Goal: Information Seeking & Learning: Compare options

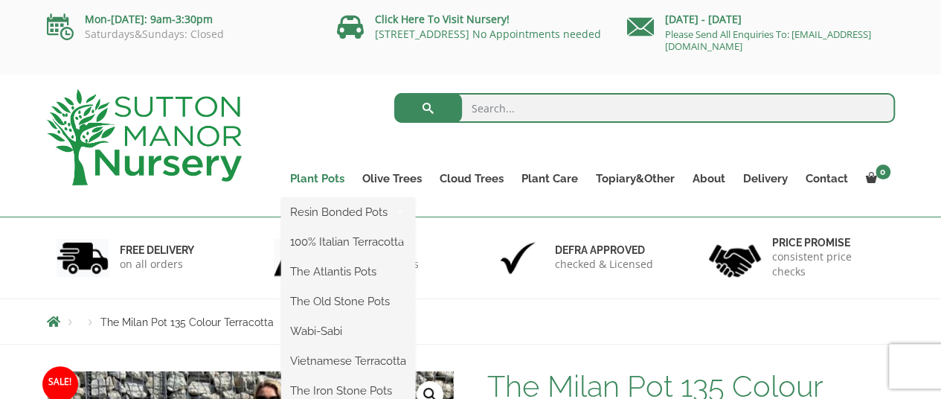
click at [331, 181] on link "Plant Pots" at bounding box center [317, 178] width 72 height 21
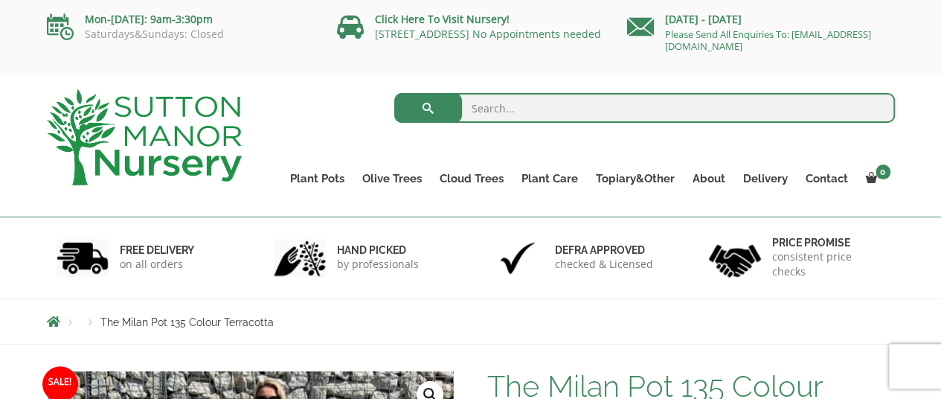
click at [628, 116] on input "search" at bounding box center [644, 108] width 500 height 30
type input "pots"
click at [394, 93] on button "submit" at bounding box center [428, 108] width 68 height 30
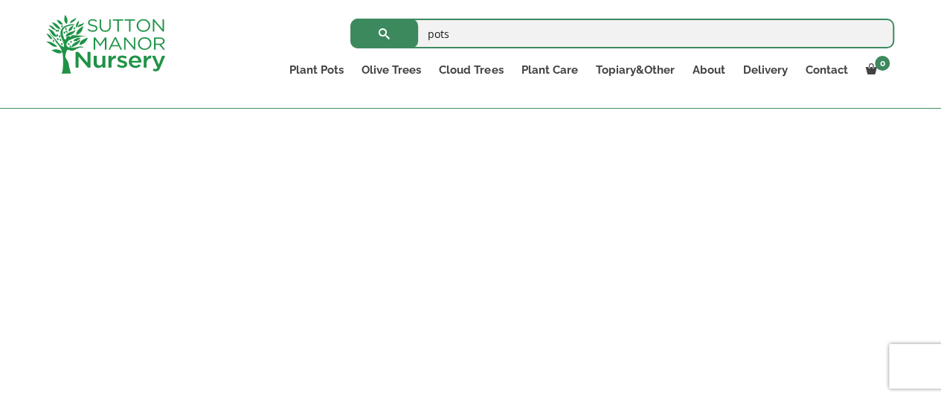
scroll to position [372, 0]
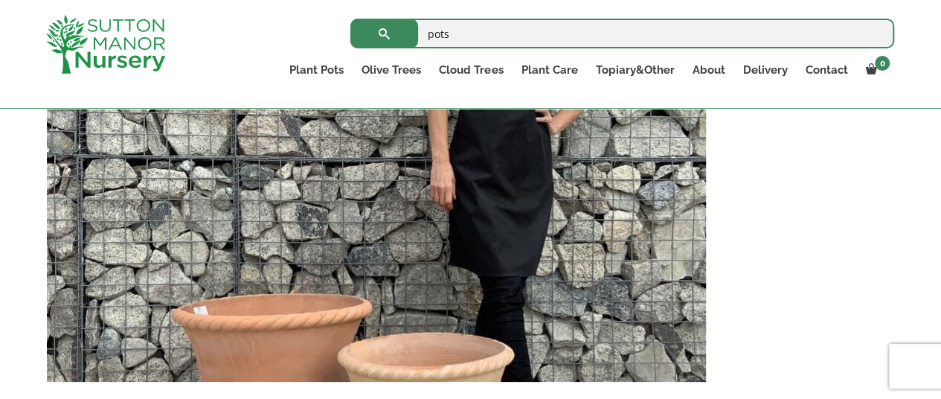
click at [514, 216] on img at bounding box center [376, 222] width 659 height 320
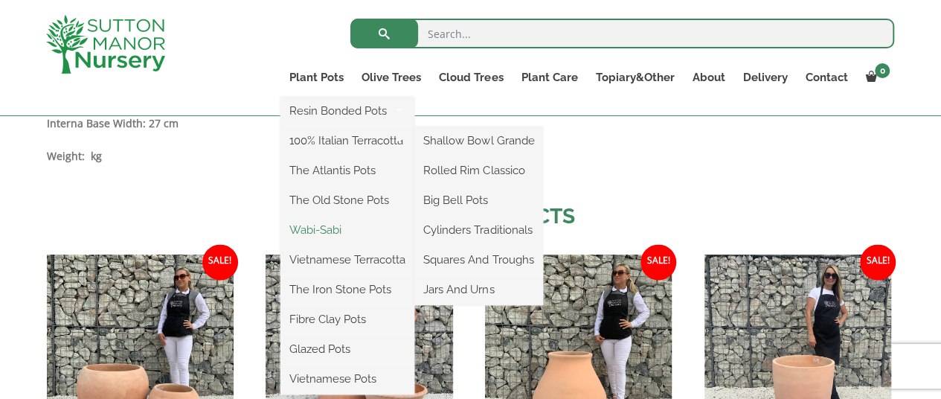
scroll to position [1288, 0]
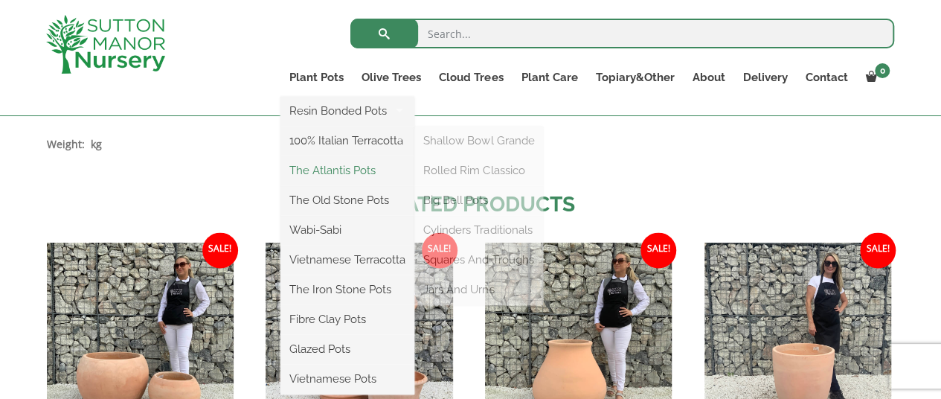
click at [344, 175] on link "The Atlantis Pots" at bounding box center [347, 170] width 134 height 22
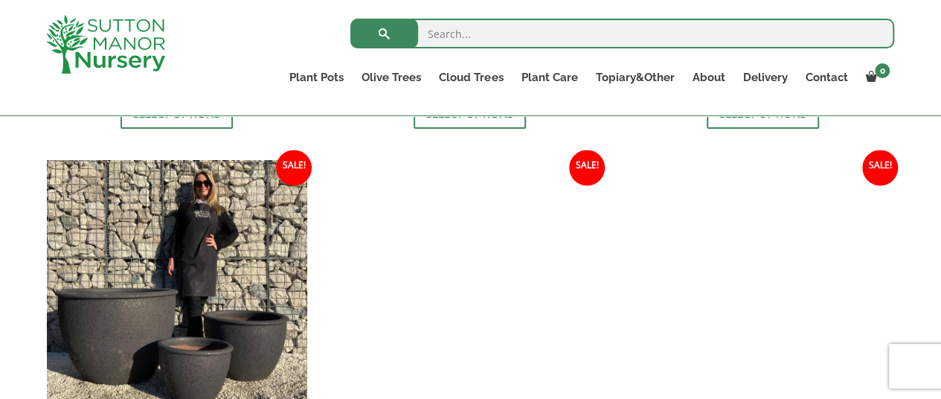
scroll to position [1312, 0]
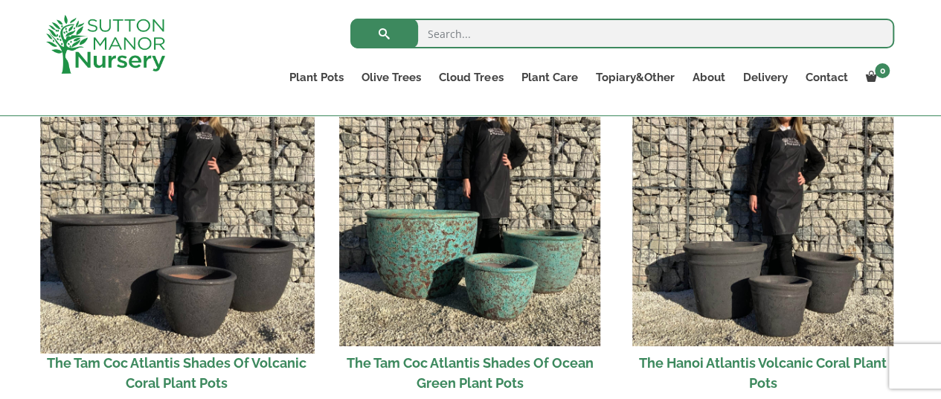
click at [260, 238] on img at bounding box center [177, 216] width 274 height 274
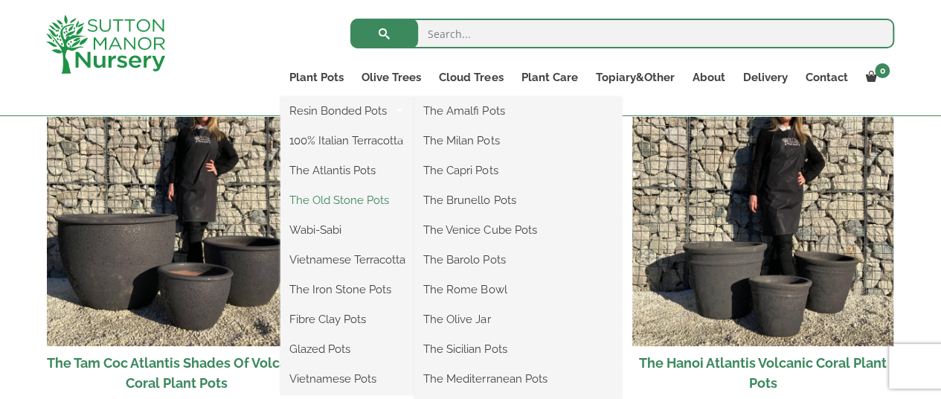
click at [355, 203] on link "The Old Stone Pots" at bounding box center [347, 200] width 134 height 22
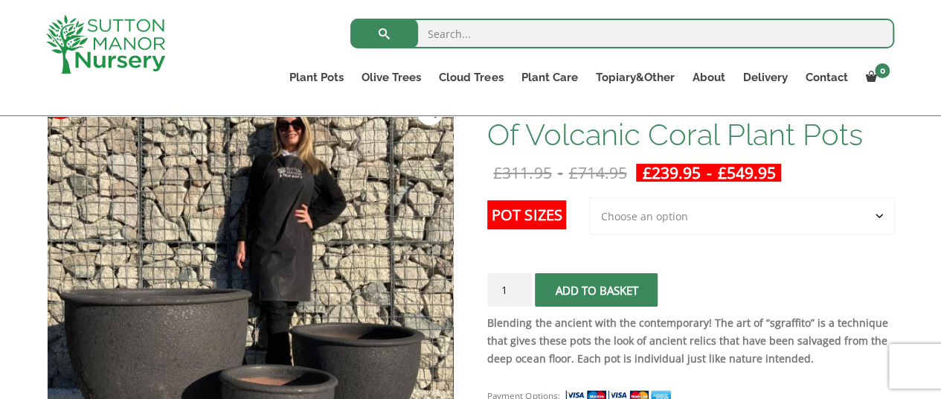
scroll to position [223, 0]
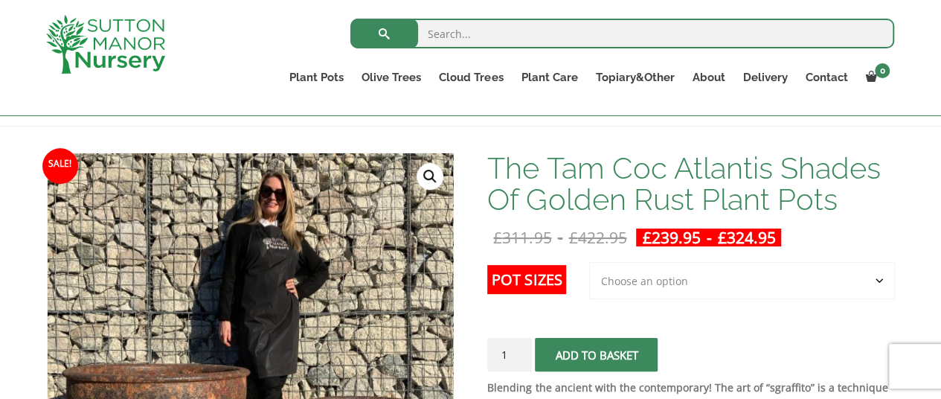
scroll to position [223, 0]
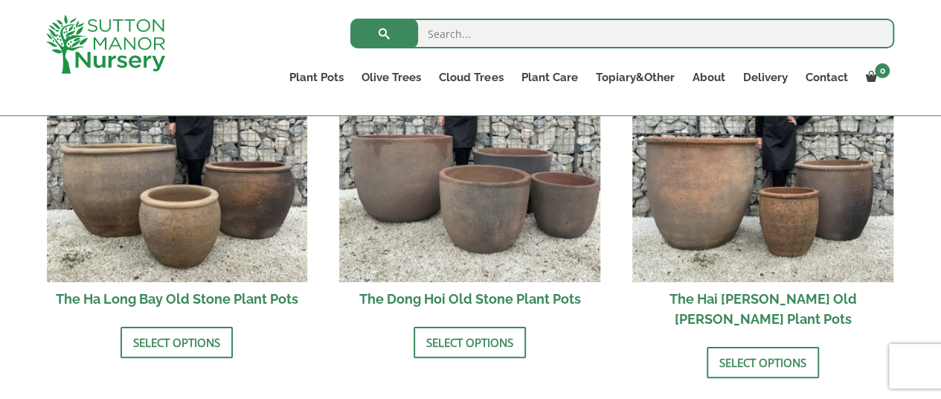
scroll to position [595, 0]
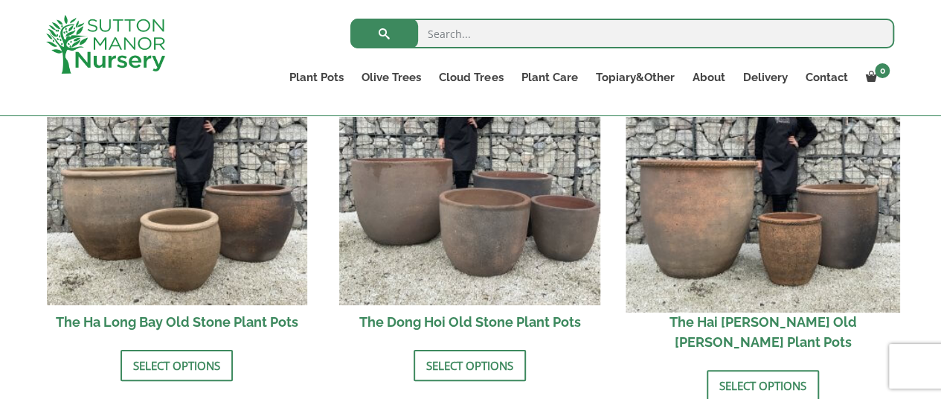
click at [736, 227] on img at bounding box center [762, 175] width 274 height 274
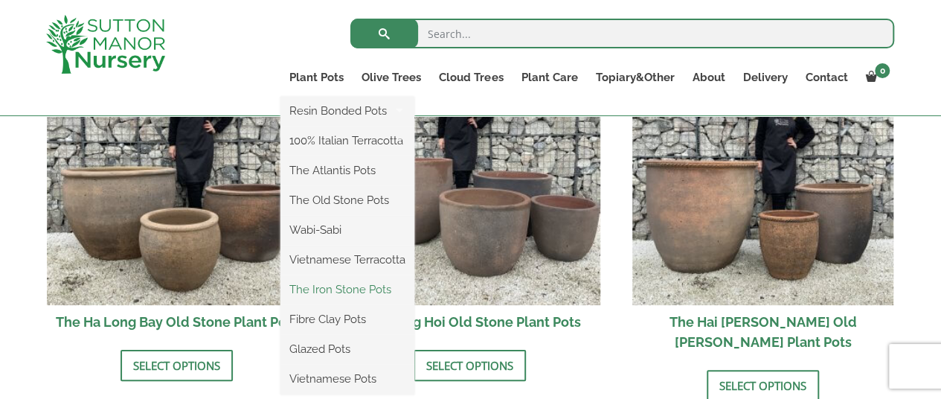
click at [341, 287] on link "The Iron Stone Pots" at bounding box center [347, 289] width 134 height 22
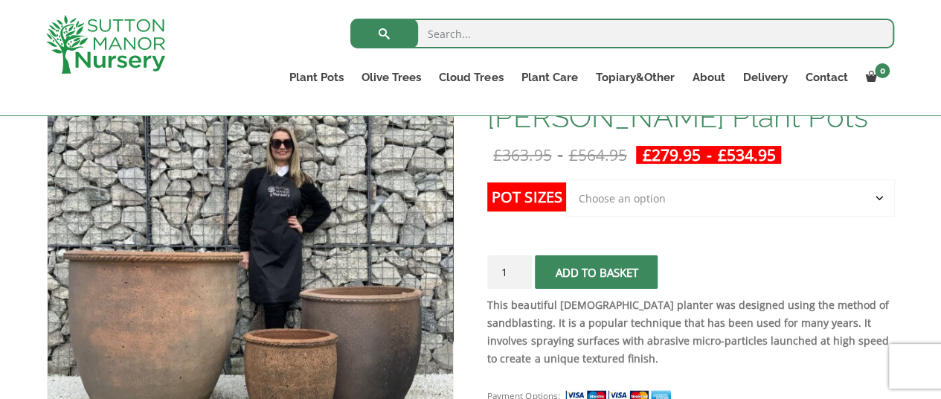
scroll to position [297, 0]
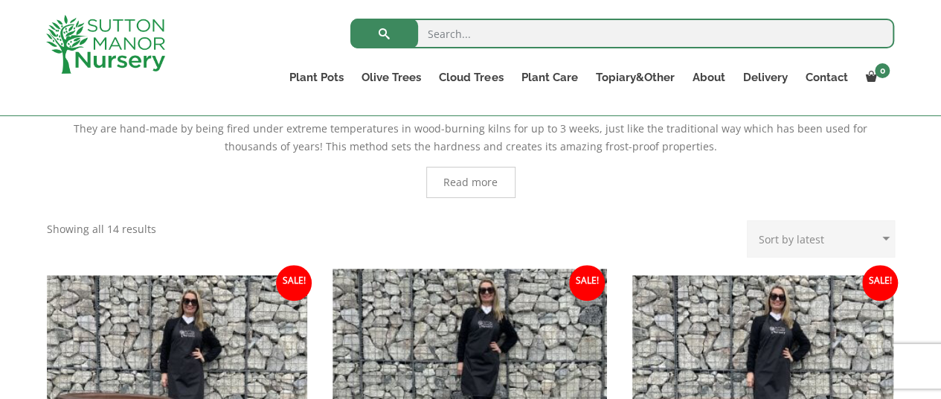
scroll to position [520, 0]
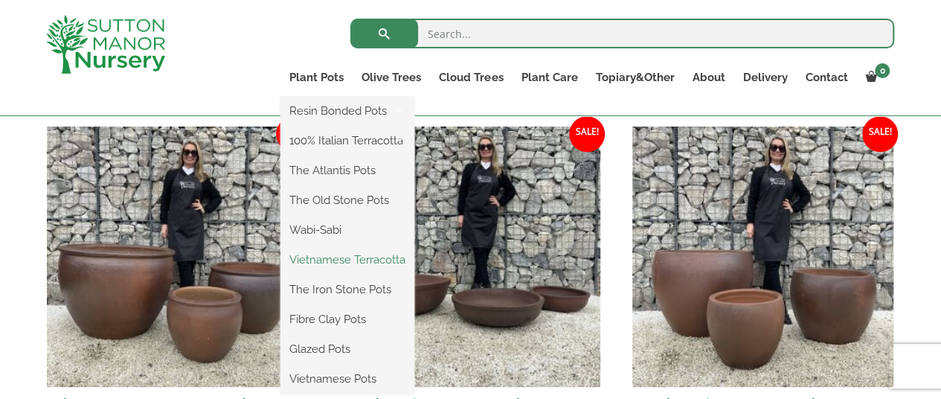
click at [327, 258] on link "Vietnamese Terracotta" at bounding box center [347, 259] width 134 height 22
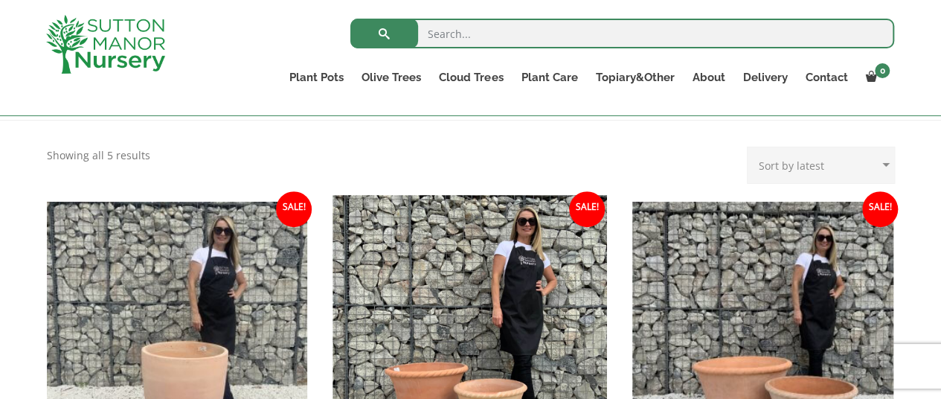
scroll to position [372, 0]
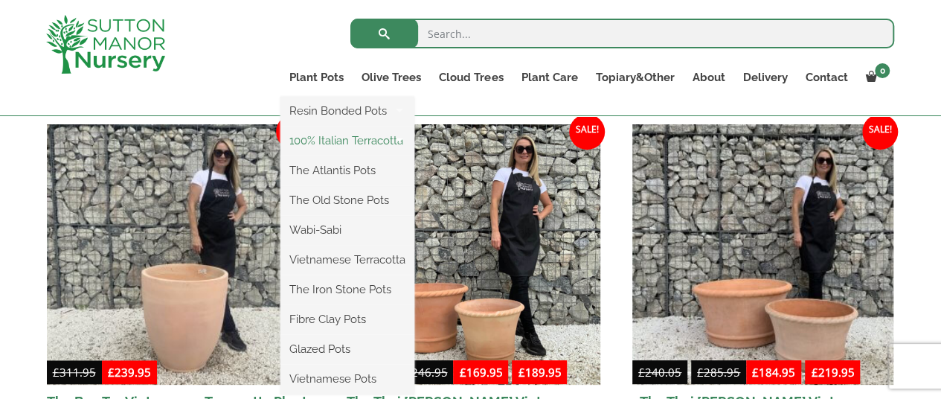
click at [348, 139] on link "100% Italian Terracotta" at bounding box center [347, 140] width 134 height 22
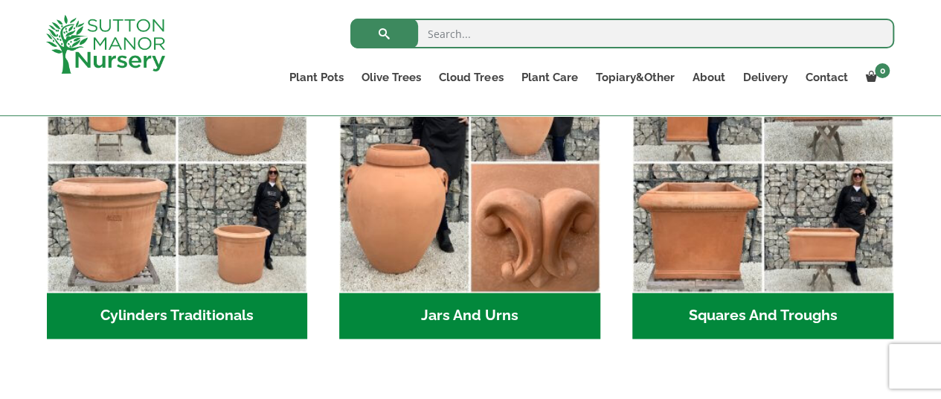
scroll to position [892, 0]
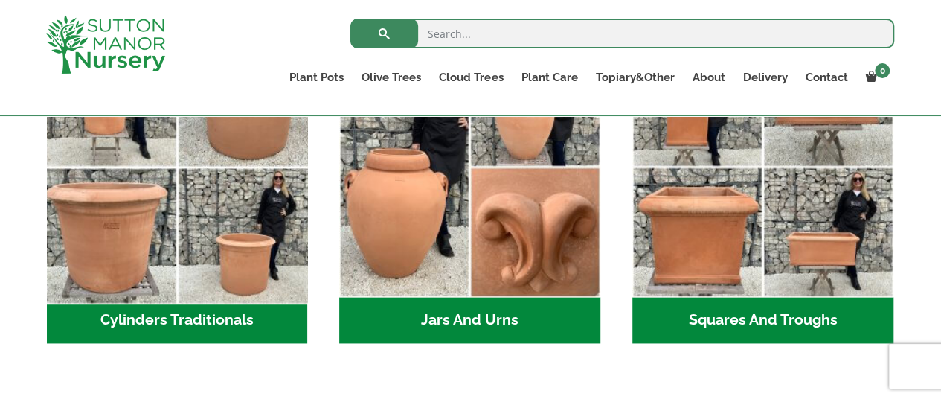
click at [153, 221] on img "Visit product category Cylinders Traditionals" at bounding box center [177, 167] width 274 height 274
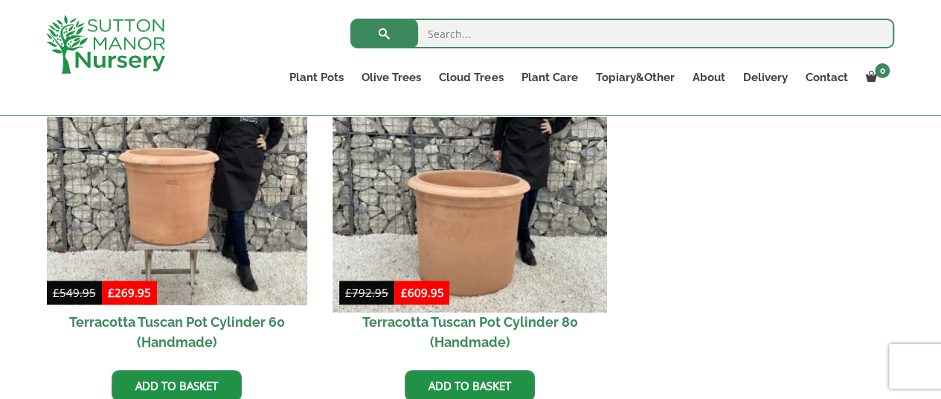
scroll to position [669, 0]
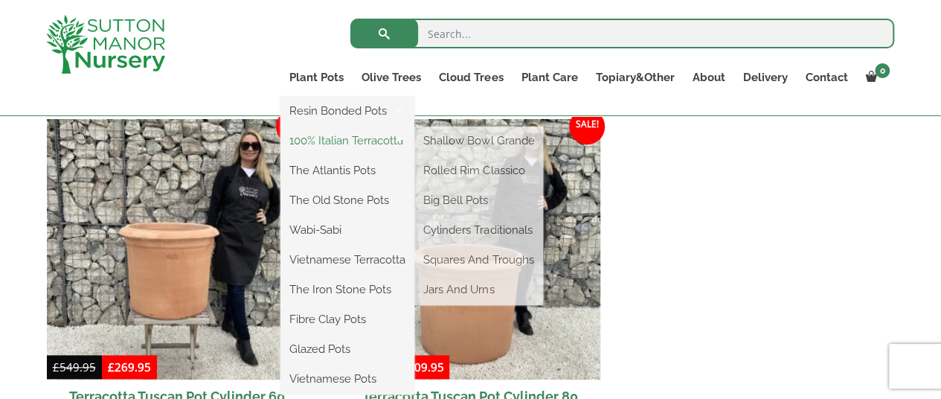
click at [339, 138] on link "100% Italian Terracotta" at bounding box center [347, 140] width 134 height 22
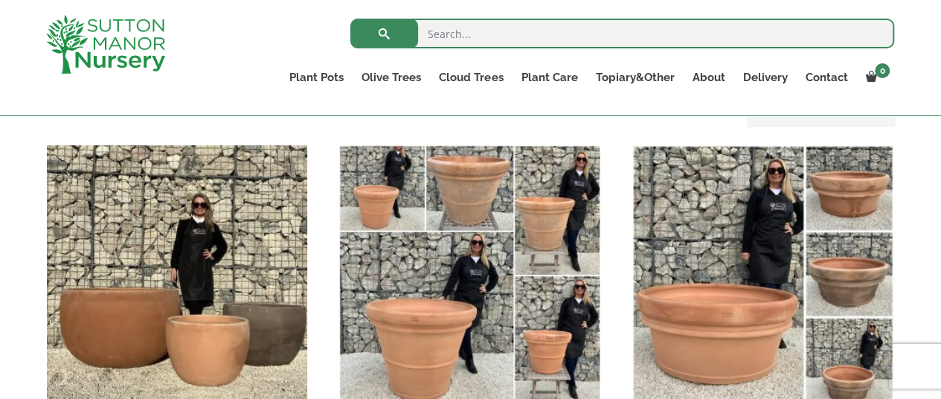
scroll to position [520, 0]
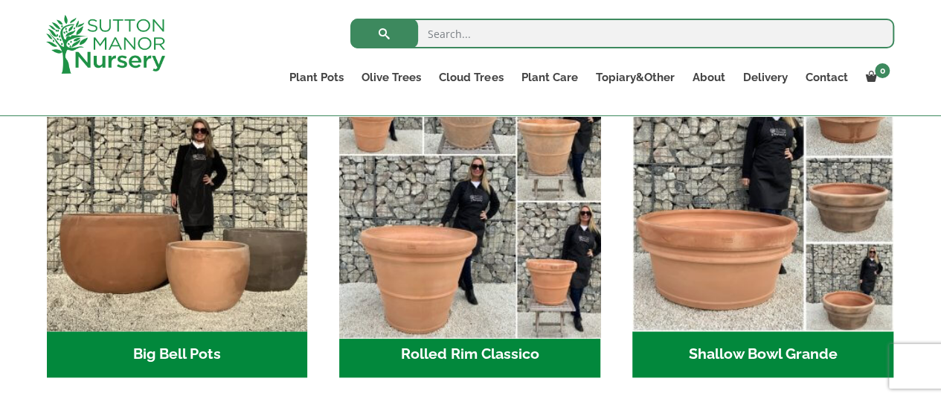
click at [479, 236] on img "Visit product category Rolled Rim Classico" at bounding box center [470, 201] width 274 height 274
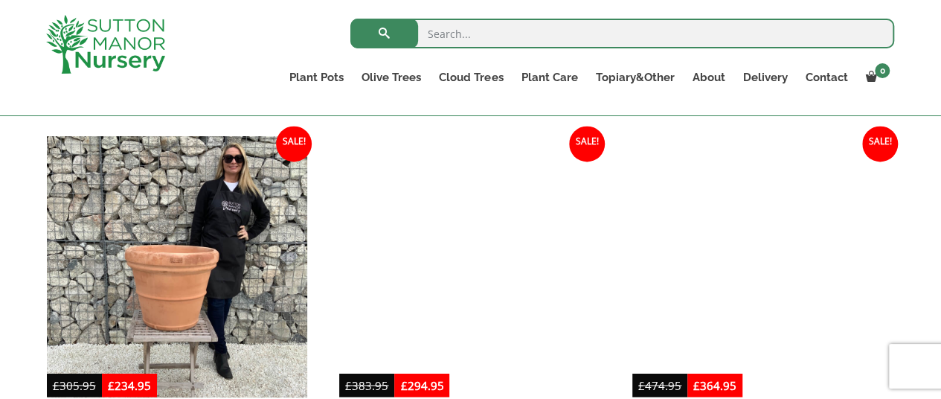
scroll to position [967, 0]
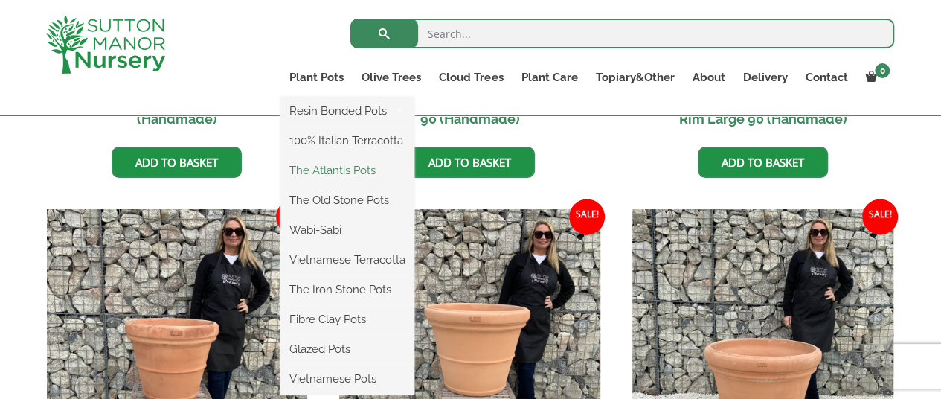
click at [334, 178] on link "The Atlantis Pots" at bounding box center [347, 170] width 134 height 22
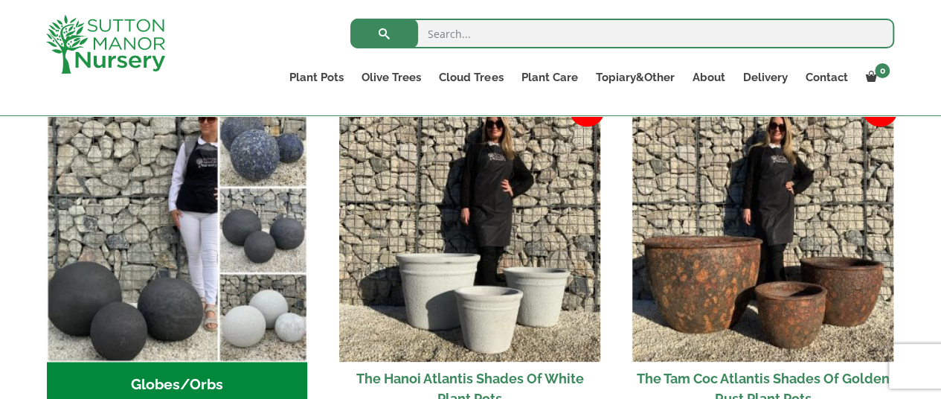
scroll to position [446, 0]
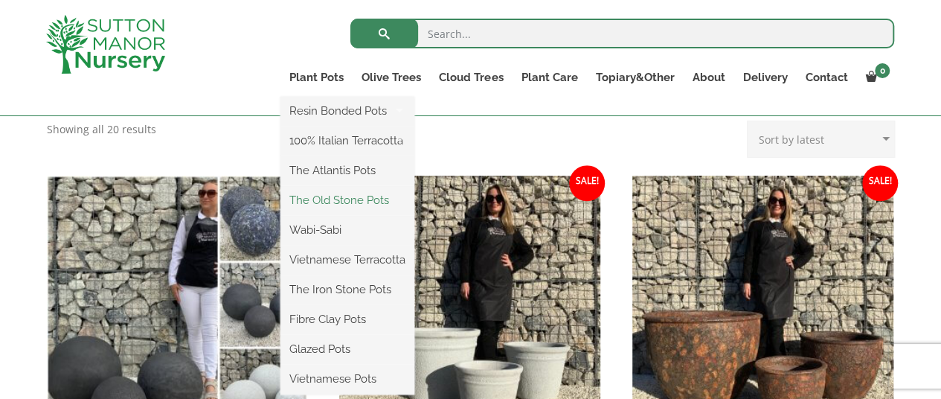
click at [344, 201] on link "The Old Stone Pots" at bounding box center [347, 200] width 134 height 22
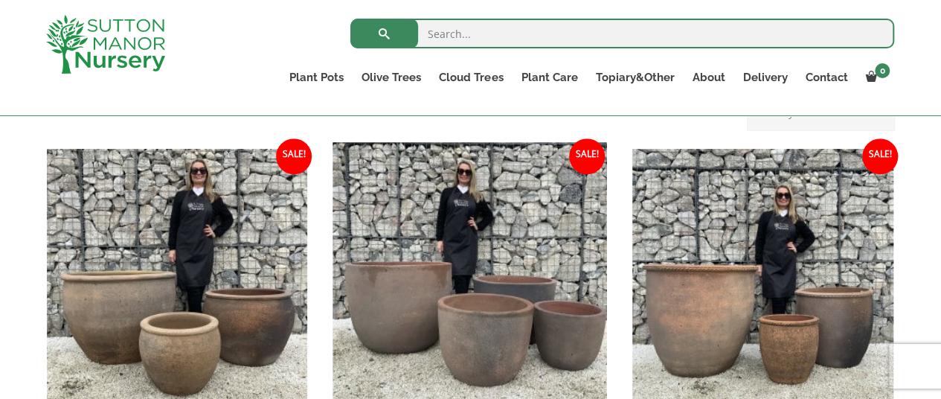
scroll to position [446, 0]
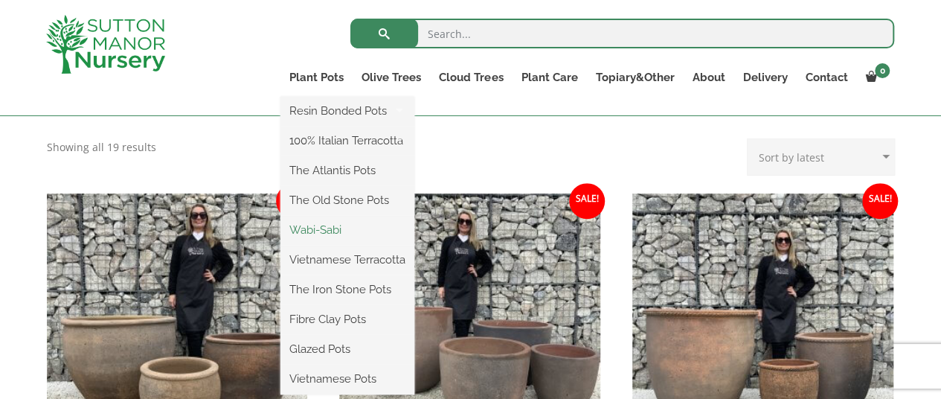
click at [326, 228] on link "Wabi-Sabi" at bounding box center [347, 230] width 134 height 22
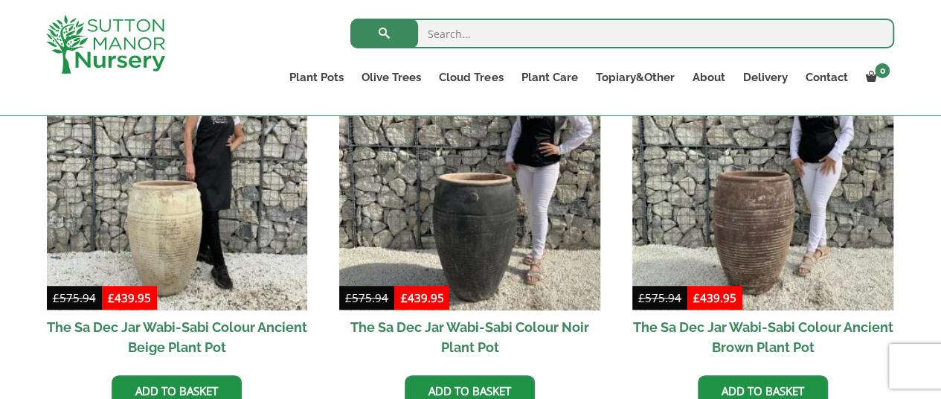
scroll to position [372, 0]
